Goal: Information Seeking & Learning: Learn about a topic

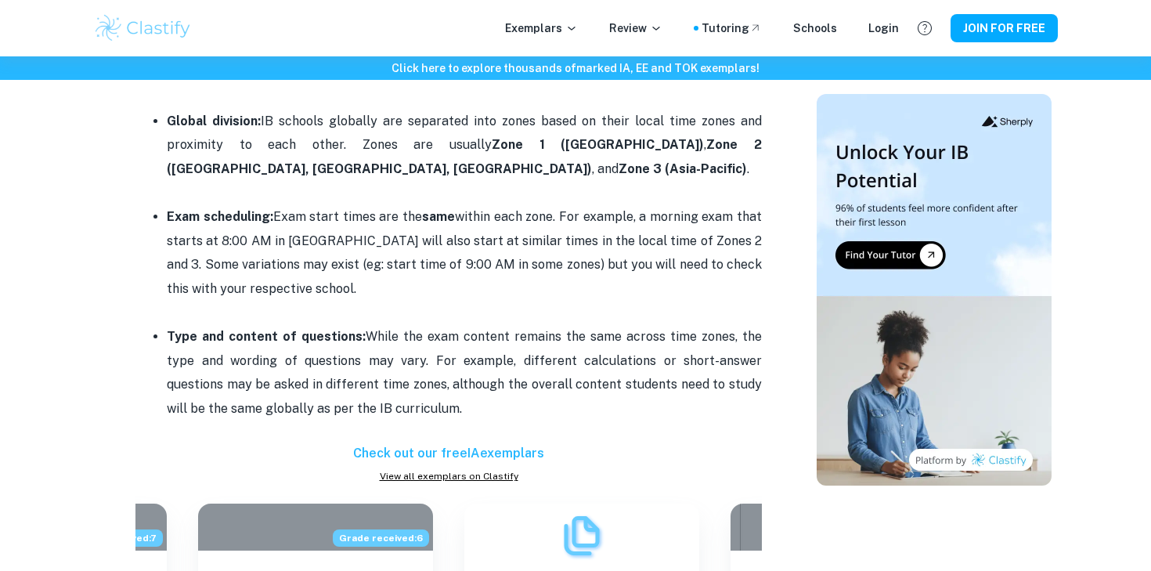
scroll to position [1076, 0]
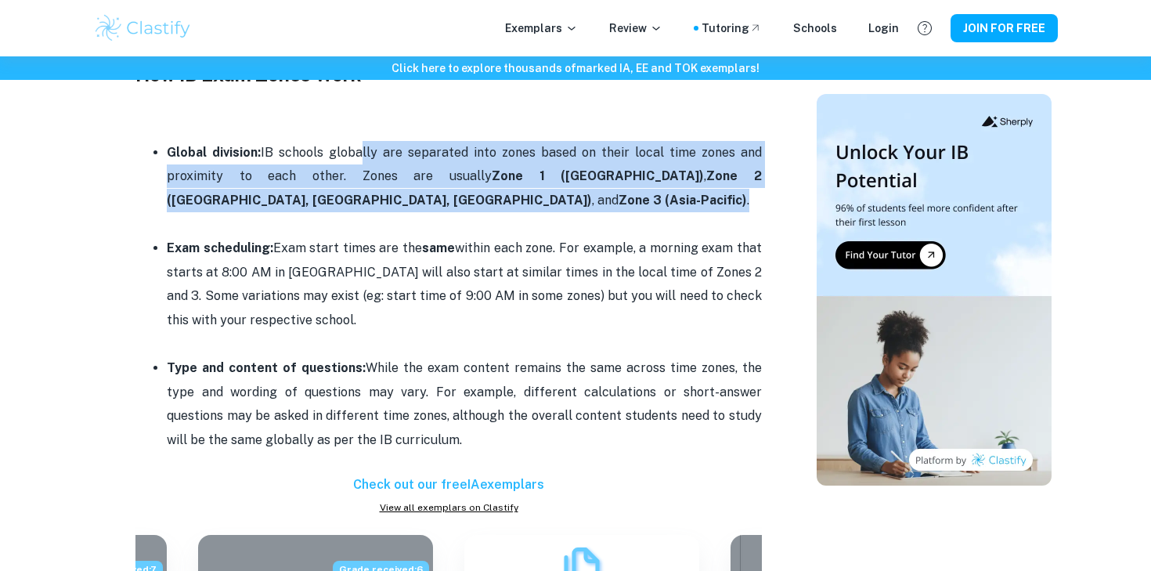
drag, startPoint x: 357, startPoint y: 153, endPoint x: 474, endPoint y: 207, distance: 128.9
click at [474, 207] on p "Global division: IB schools globally are separated into zones based on their lo…" at bounding box center [464, 176] width 595 height 71
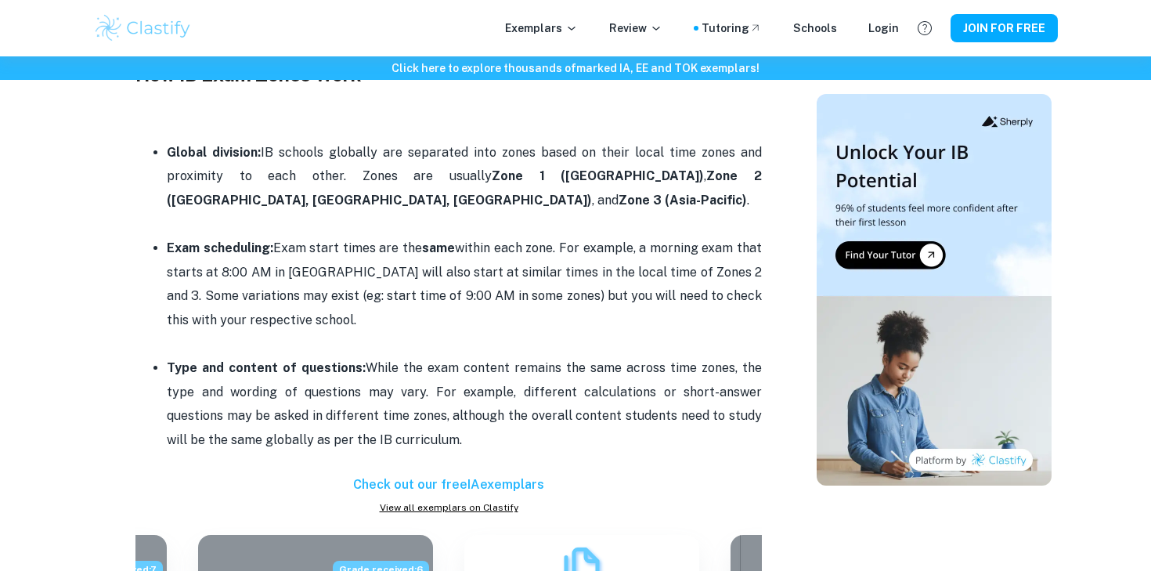
click at [474, 207] on p "Global division: IB schools globally are separated into zones based on their lo…" at bounding box center [464, 176] width 595 height 71
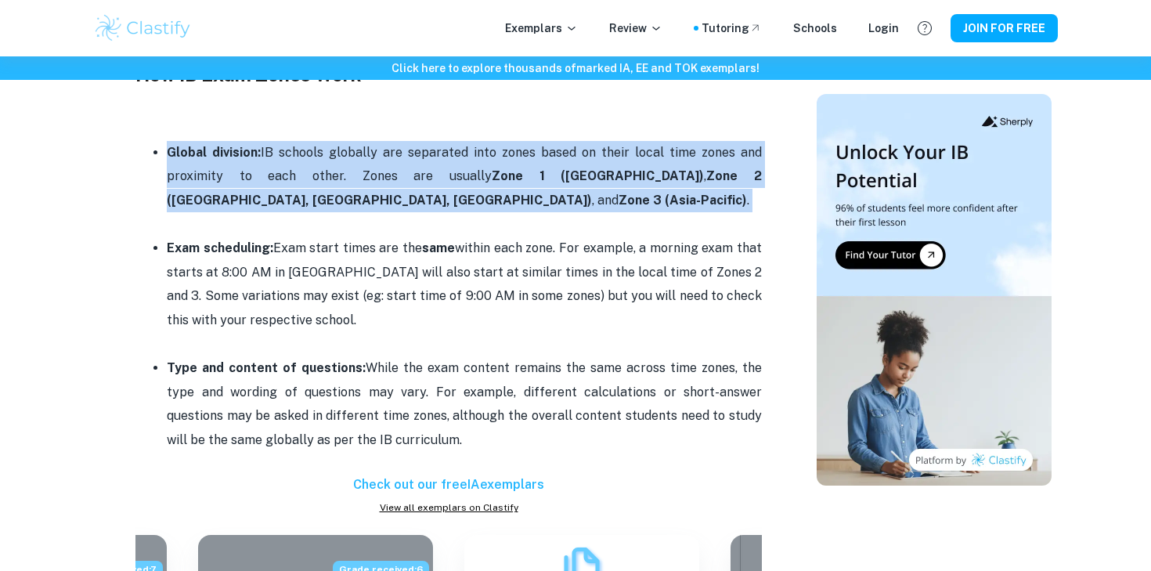
click at [474, 207] on p "Global division: IB schools globally are separated into zones based on their lo…" at bounding box center [464, 176] width 595 height 71
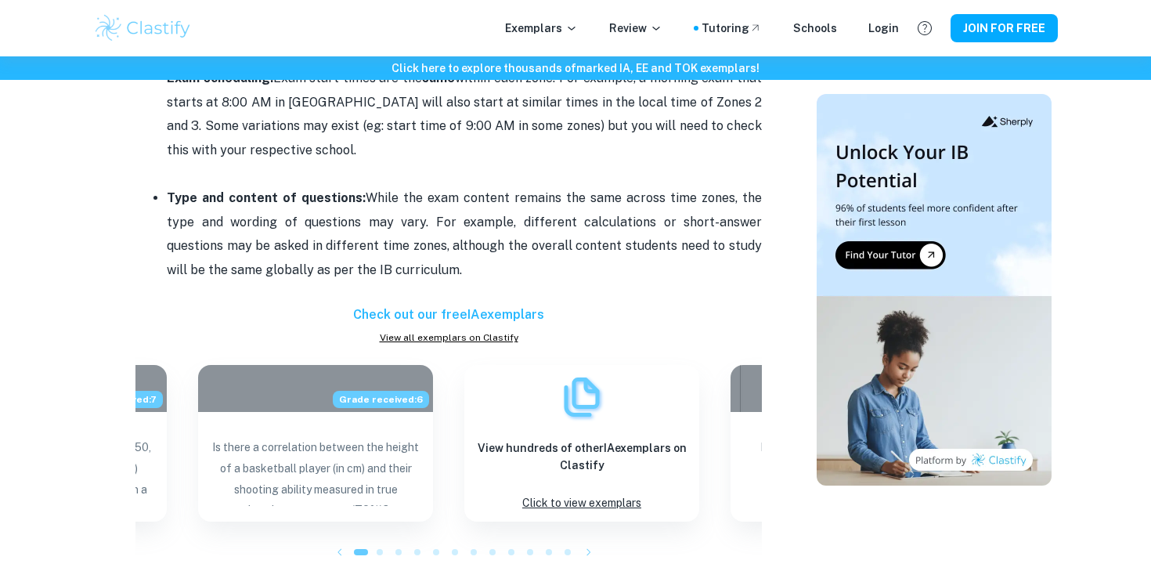
scroll to position [1246, 0]
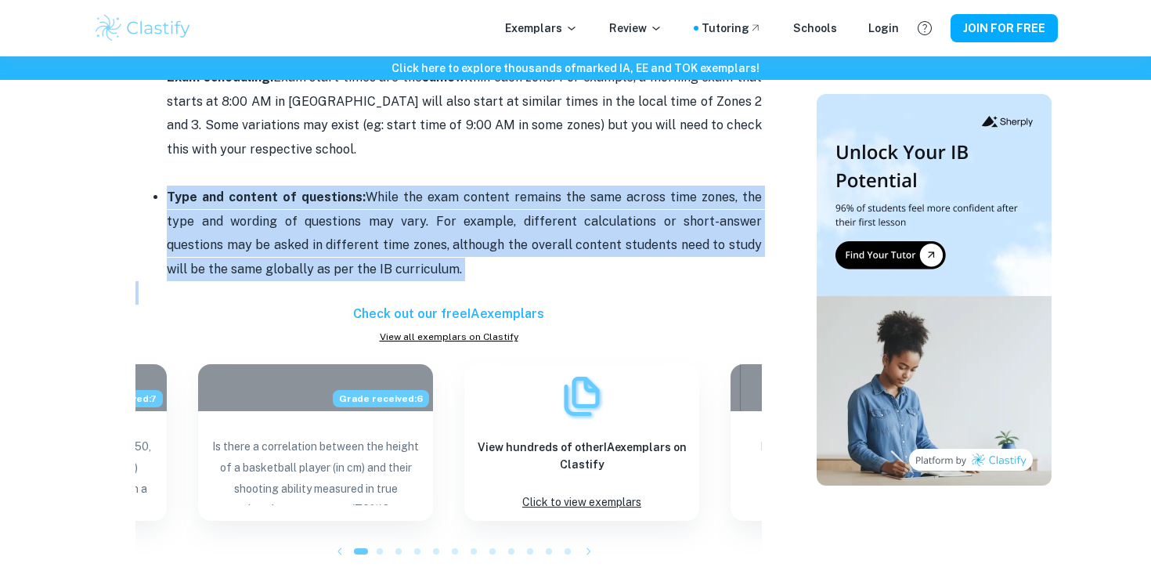
drag, startPoint x: 63, startPoint y: 190, endPoint x: 780, endPoint y: 287, distance: 723.5
click at [780, 287] on div "Click here to explore thousands of marked IA, EE and TOK exemplars ! Home Blog …" at bounding box center [575, 244] width 1151 height 2868
click at [731, 261] on p "Type and content of questions: While the exam content remains the same across t…" at bounding box center [464, 234] width 595 height 96
